Goal: Task Accomplishment & Management: Use online tool/utility

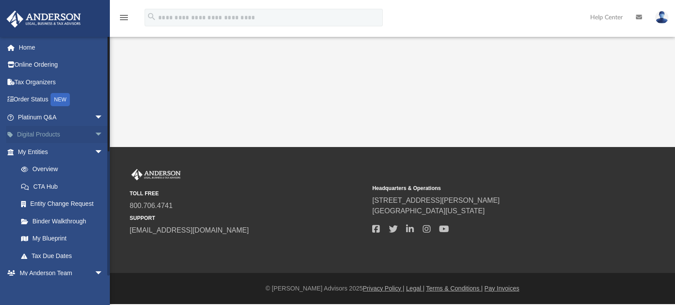
click at [95, 131] on span "arrow_drop_down" at bounding box center [104, 135] width 18 height 18
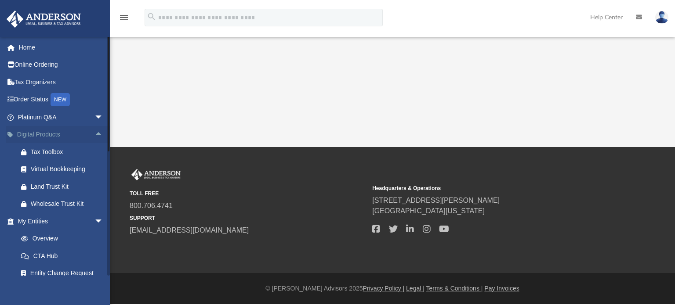
click at [95, 135] on span "arrow_drop_up" at bounding box center [104, 135] width 18 height 18
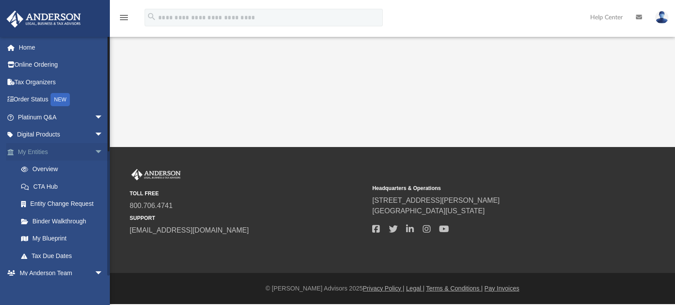
click at [95, 150] on span "arrow_drop_down" at bounding box center [104, 152] width 18 height 18
click at [95, 150] on span "arrow_drop_up" at bounding box center [104, 152] width 18 height 18
click at [27, 44] on link "Home" at bounding box center [61, 48] width 110 height 18
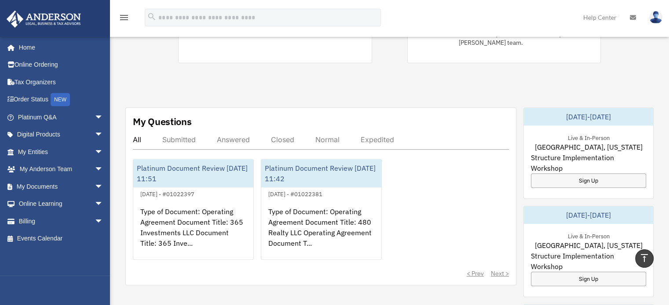
scroll to position [88, 0]
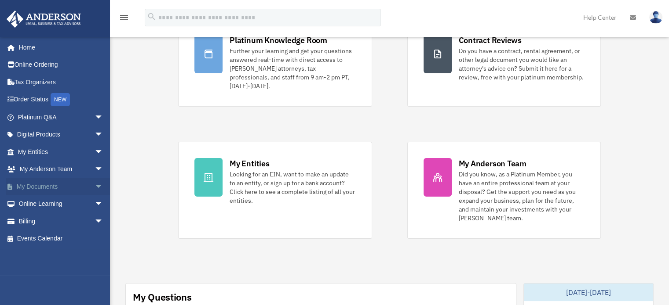
click at [95, 185] on span "arrow_drop_down" at bounding box center [104, 187] width 18 height 18
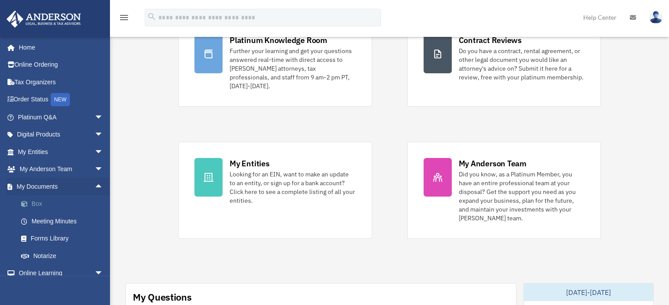
click at [44, 200] on link "Box" at bounding box center [64, 205] width 104 height 18
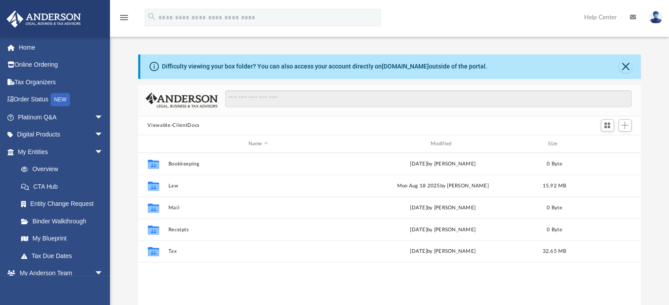
scroll to position [193, 496]
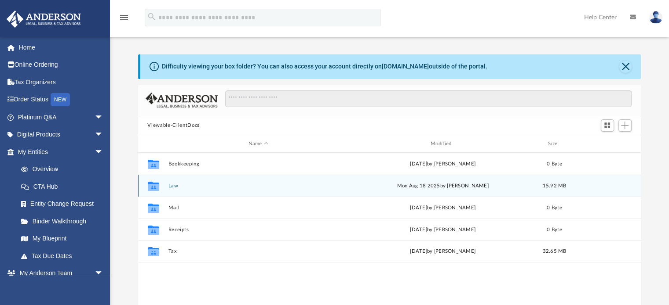
click at [178, 183] on button "Law" at bounding box center [258, 186] width 180 height 6
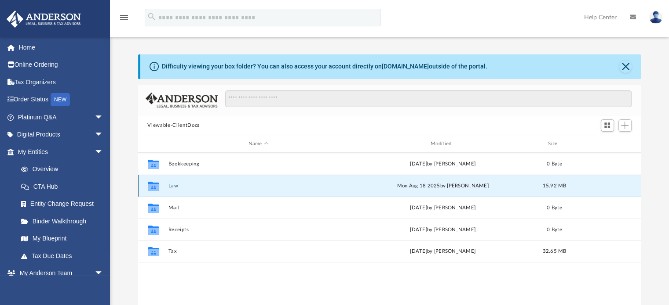
click at [178, 183] on button "Law" at bounding box center [258, 186] width 180 height 6
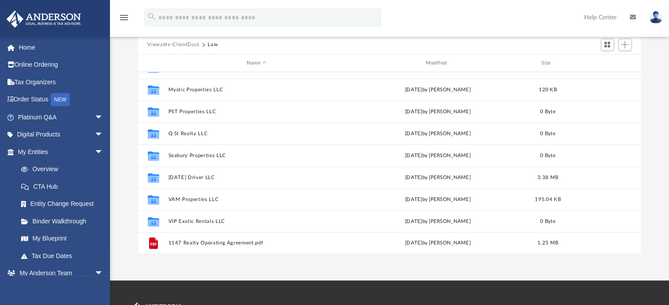
scroll to position [44, 0]
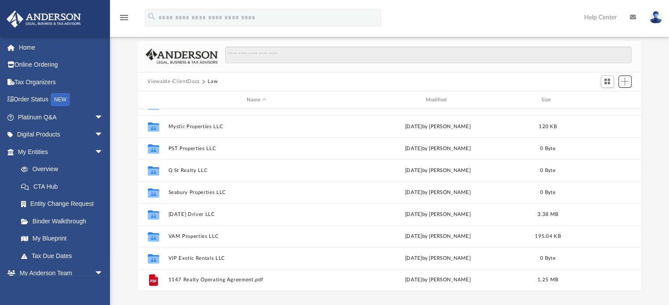
click at [624, 82] on span "Add" at bounding box center [624, 81] width 7 height 7
click at [603, 98] on li "Upload" at bounding box center [612, 99] width 28 height 9
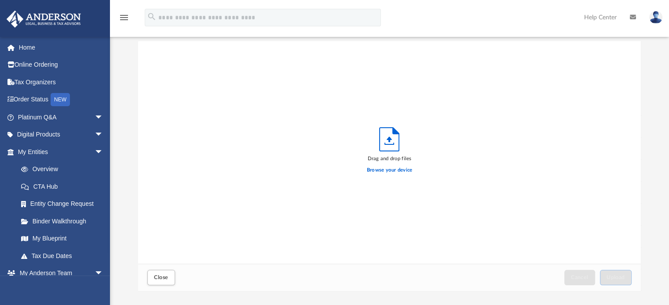
scroll to position [216, 496]
click at [387, 171] on label "Browse your device" at bounding box center [390, 171] width 46 height 8
click at [0, 0] on input "Browse your device" at bounding box center [0, 0] width 0 height 0
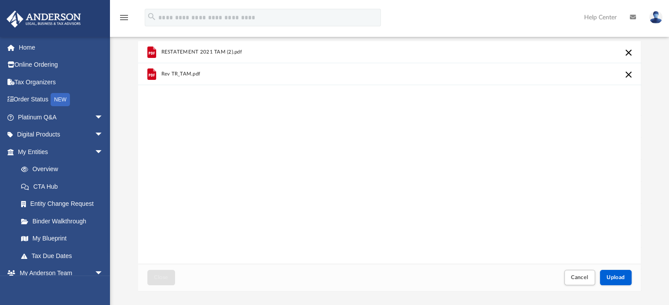
scroll to position [88, 0]
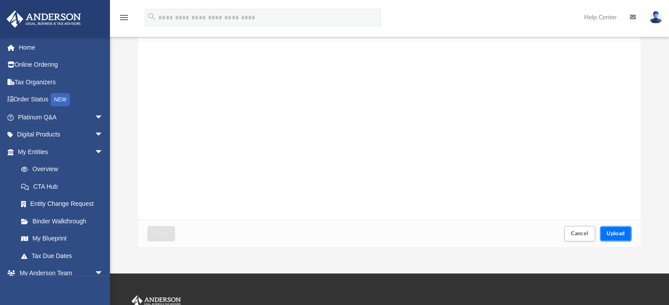
click at [615, 233] on span "Upload" at bounding box center [615, 233] width 18 height 5
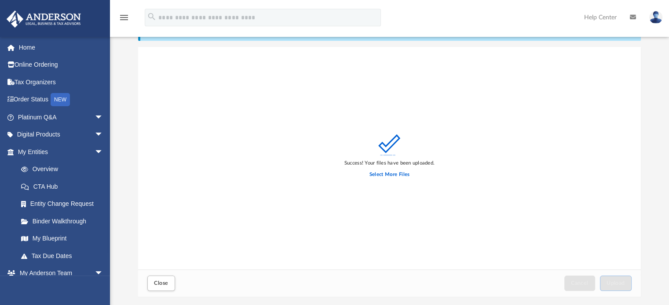
scroll to position [0, 0]
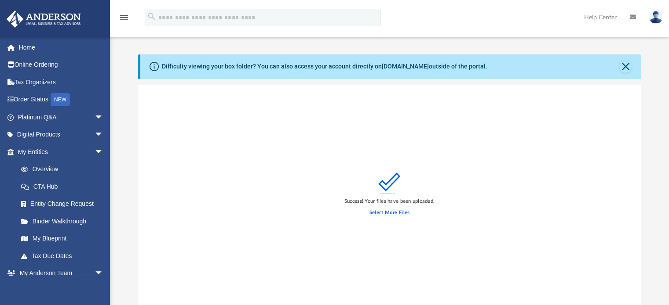
click at [657, 21] on img at bounding box center [655, 17] width 13 height 13
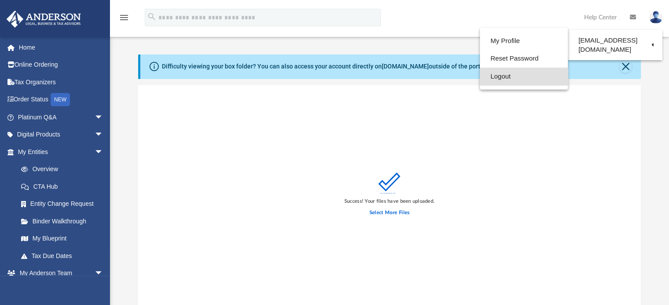
click at [502, 74] on link "Logout" at bounding box center [524, 77] width 88 height 18
